Goal: Find specific page/section: Find specific page/section

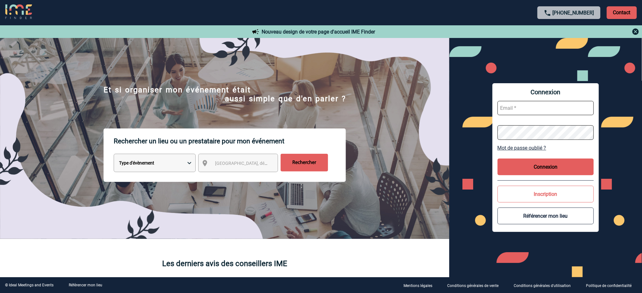
type input "[EMAIL_ADDRESS][DOMAIN_NAME]"
click at [518, 166] on button "Connexion" at bounding box center [546, 167] width 96 height 17
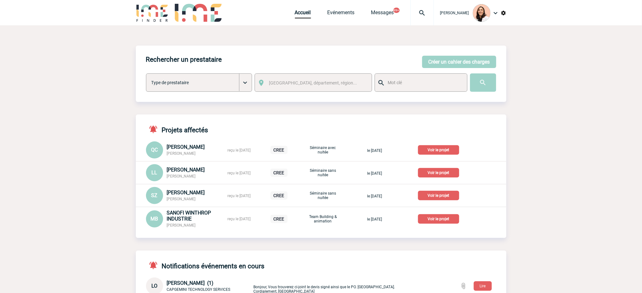
click at [419, 12] on img at bounding box center [422, 13] width 23 height 8
click at [404, 46] on input "search" at bounding box center [391, 48] width 87 height 9
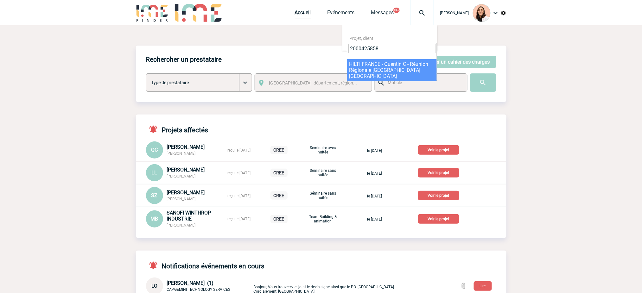
type input "2000425858"
select select "25359"
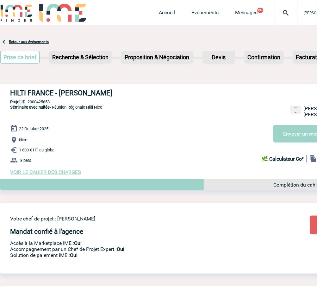
click at [49, 92] on h3 "HILTI FRANCE - Quentin CHALON" at bounding box center [105, 93] width 190 height 8
click at [49, 91] on h3 "HILTI FRANCE - Quentin CHALON" at bounding box center [105, 93] width 190 height 8
copy div "HILTI FRANCE - Quentin CHALON"
click at [44, 97] on div "HILTI FRANCE - Quentin CHALON En cours Quentin CHALON HILTI FRANCE QC Envoyer u…" at bounding box center [185, 132] width 371 height 96
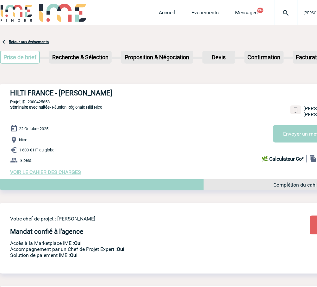
click at [44, 100] on p "Projet ID : 2000425858" at bounding box center [185, 101] width 371 height 5
copy p "2000425858"
click at [50, 174] on span "VOIR LE CAHIER DES CHARGES" at bounding box center [45, 172] width 71 height 6
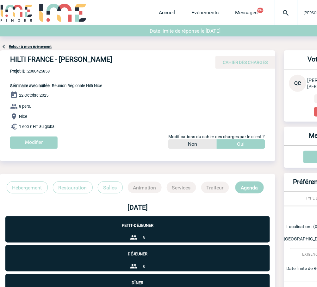
drag, startPoint x: 77, startPoint y: 127, endPoint x: 288, endPoint y: 131, distance: 210.3
click at [53, 85] on div "HILTI FRANCE - Quentin CHALON CAHIER DES CHARGES HILTI FRANCE - Quentin CHALON …" at bounding box center [138, 101] width 276 height 103
copy div "Réunion Régionale Hilti Nice 22 Octobre 2025 8 pers. Nice 1 600 € HT au global"
